Goal: Task Accomplishment & Management: Manage account settings

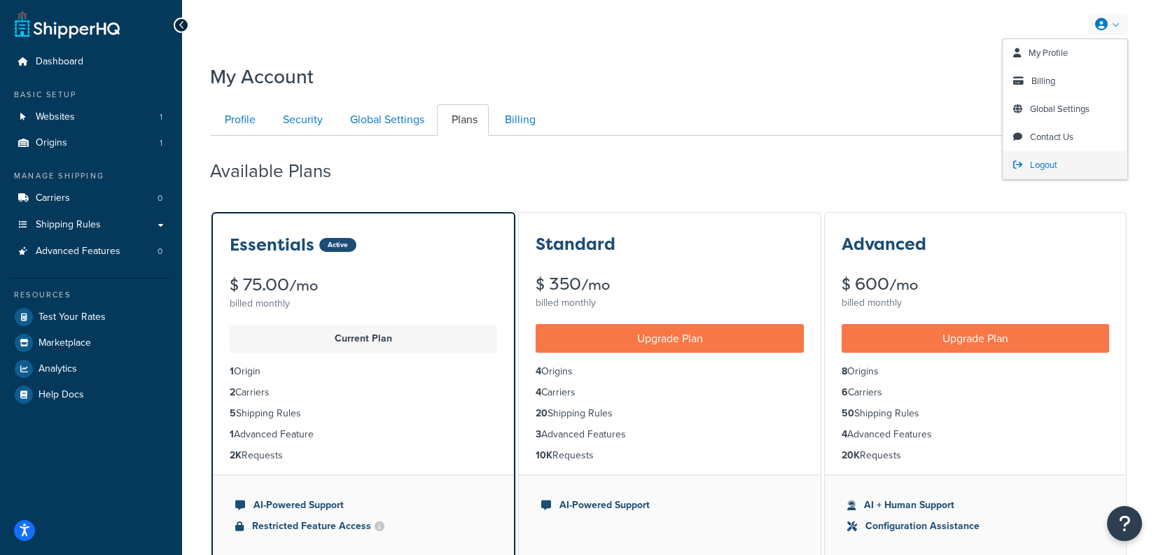
click at [1045, 162] on span "Logout" at bounding box center [1043, 164] width 27 height 13
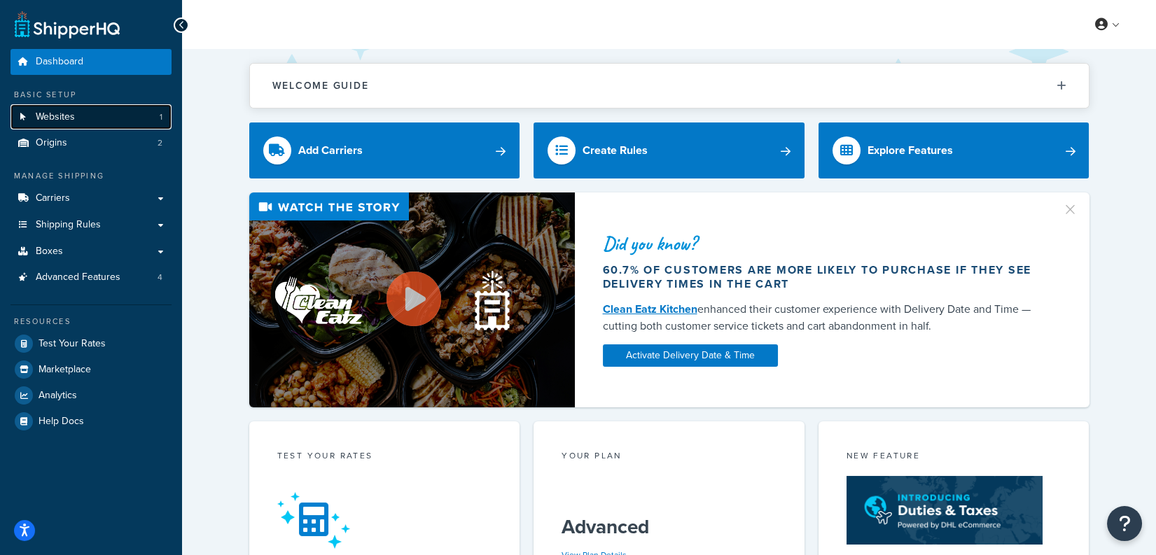
click at [124, 123] on link "Websites 1" at bounding box center [91, 117] width 161 height 26
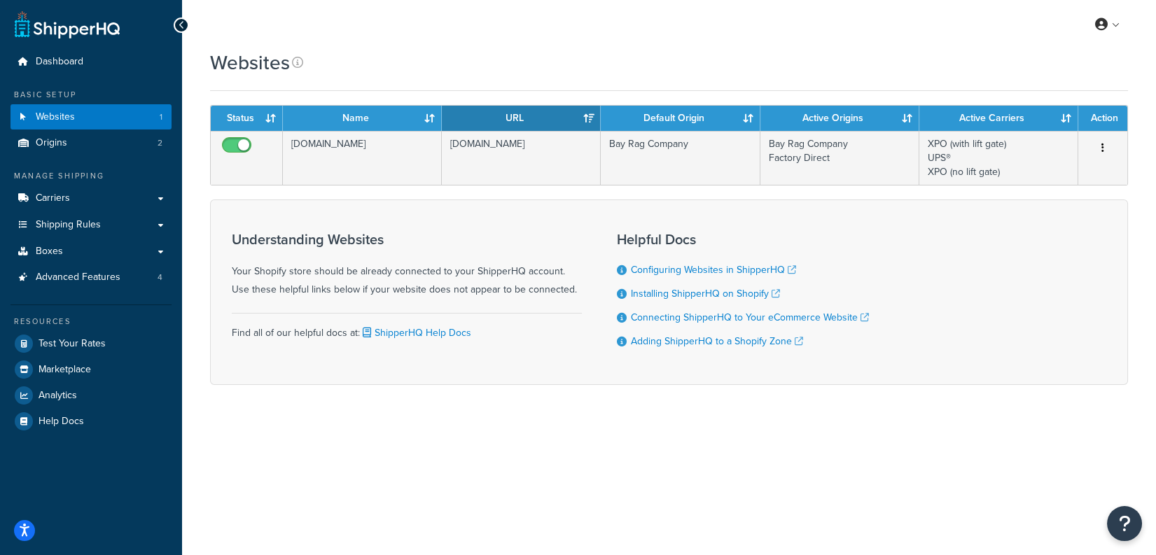
click at [674, 174] on td "Bay Rag Company" at bounding box center [680, 158] width 159 height 54
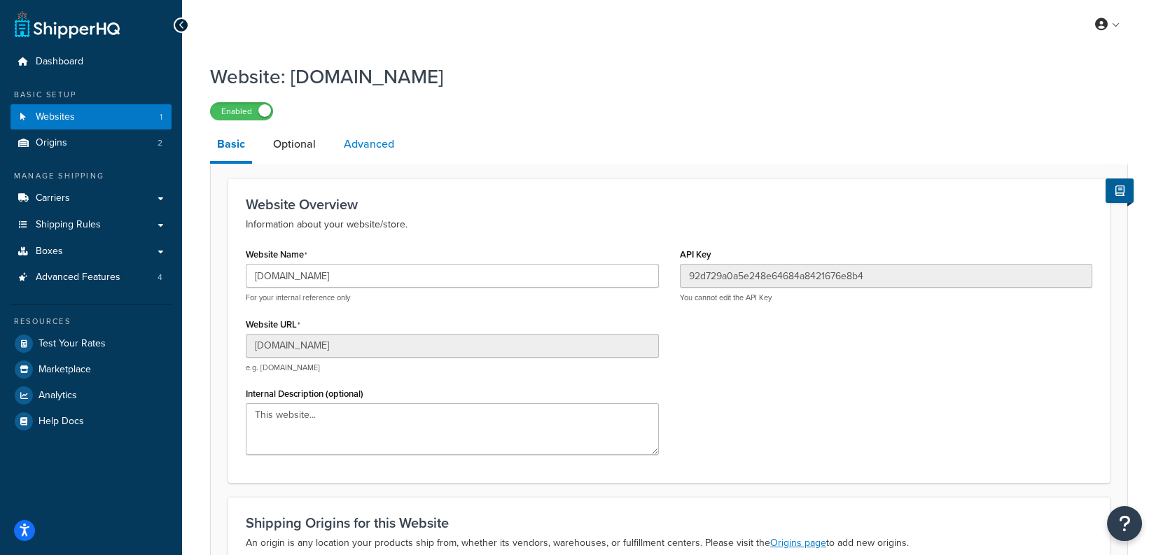
click at [354, 137] on link "Advanced" at bounding box center [369, 144] width 64 height 34
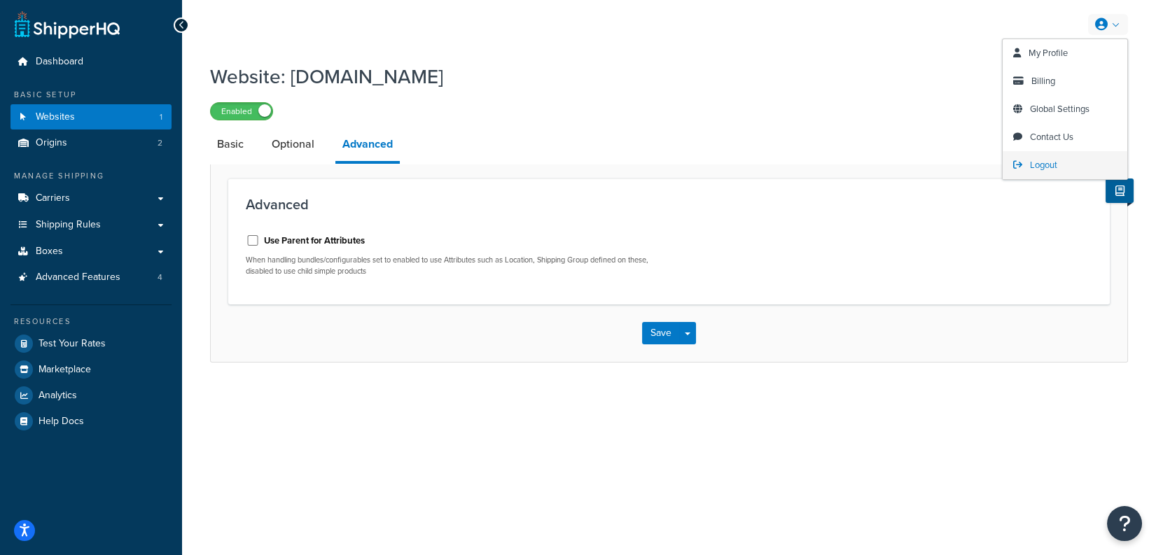
click at [1040, 165] on span "Logout" at bounding box center [1043, 164] width 27 height 13
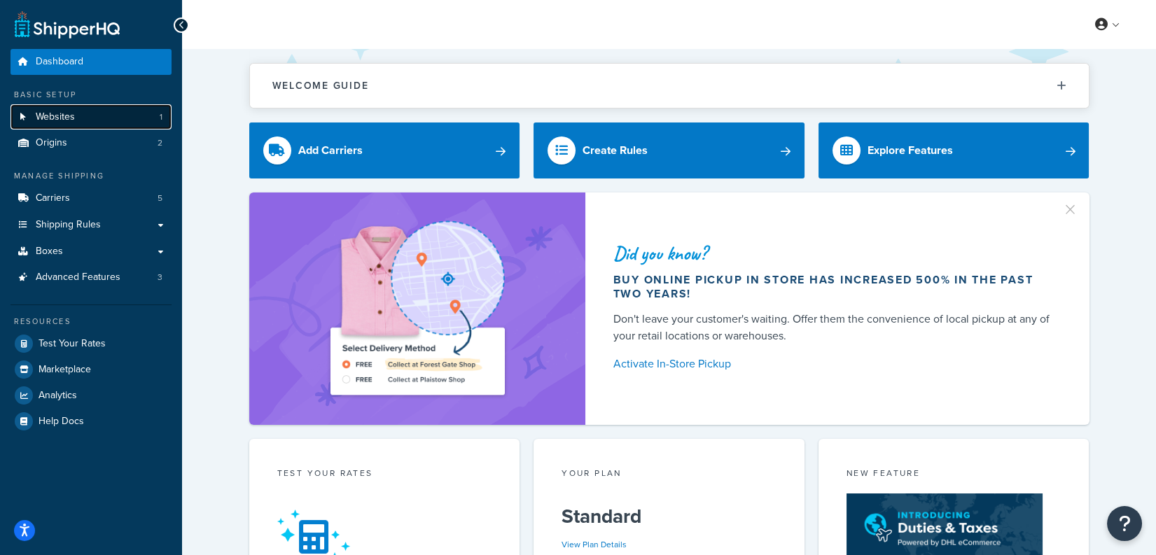
click at [145, 112] on link "Websites 1" at bounding box center [91, 117] width 161 height 26
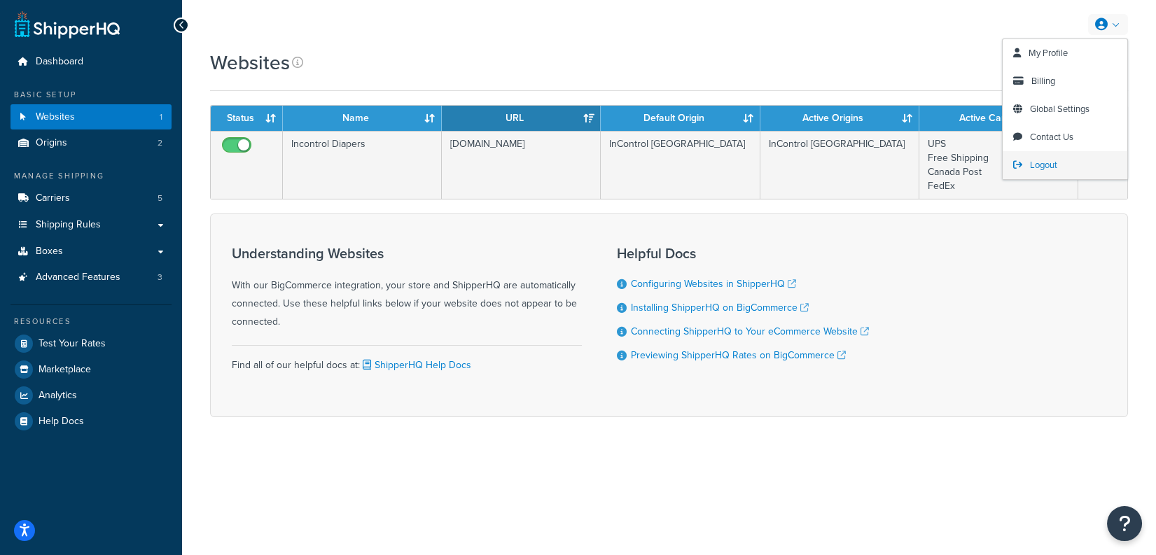
click at [1054, 163] on span "Logout" at bounding box center [1043, 164] width 27 height 13
